Goal: Navigation & Orientation: Find specific page/section

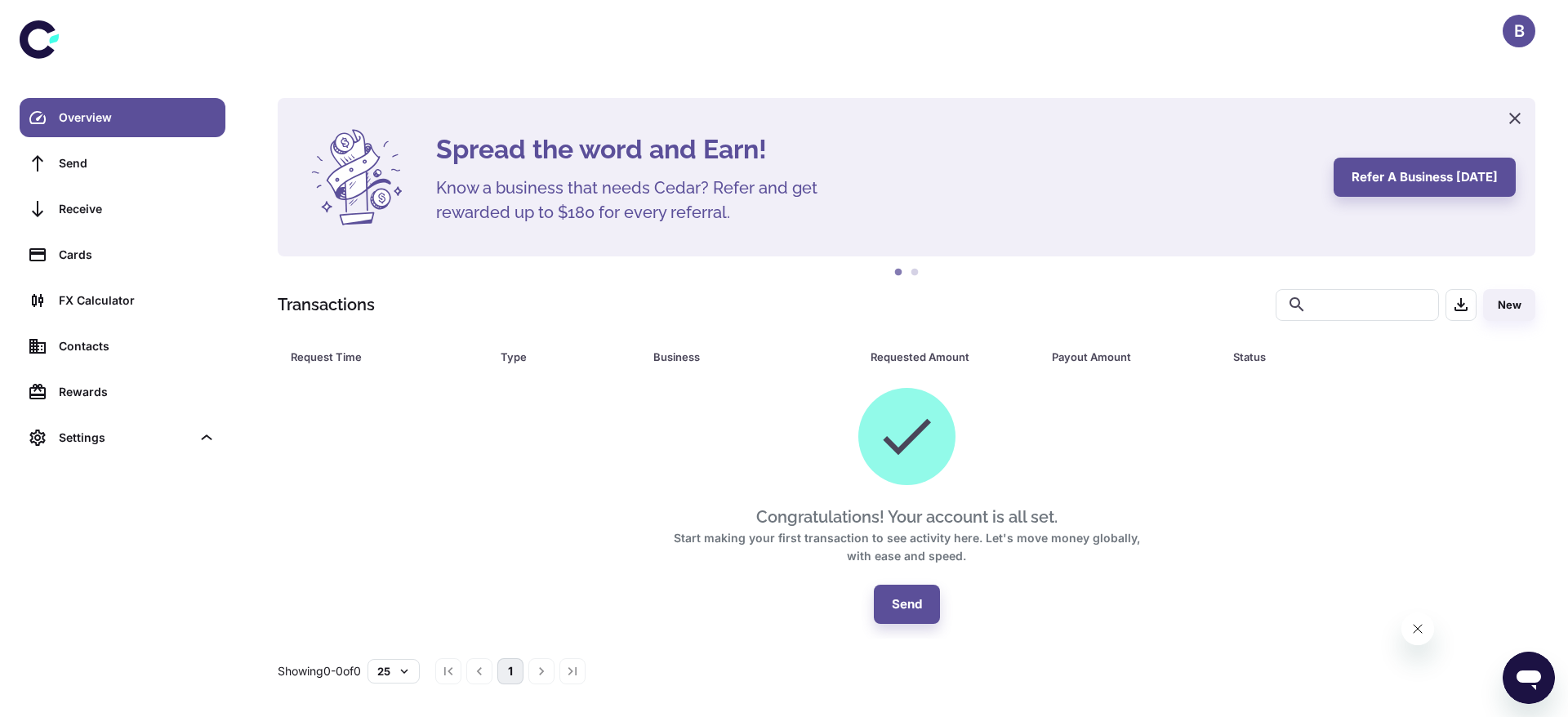
click at [41, 43] on icon at bounding box center [39, 39] width 39 height 39
